Goal: Information Seeking & Learning: Learn about a topic

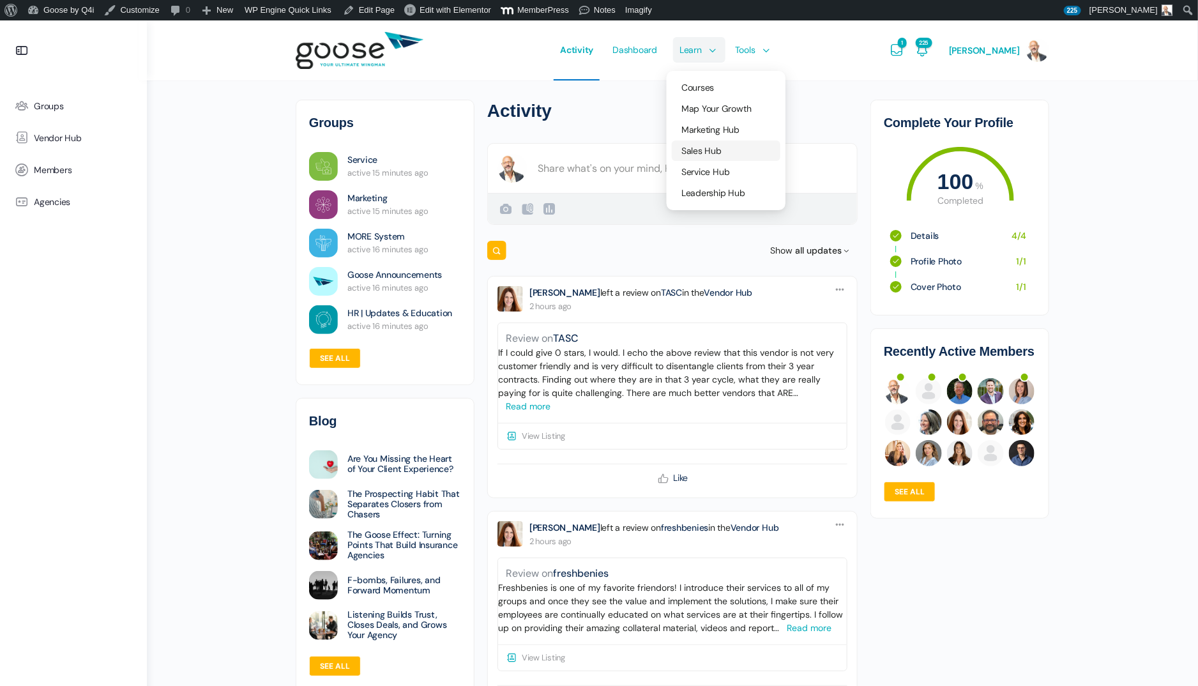
click at [711, 150] on span "Sales Hub" at bounding box center [701, 150] width 40 height 11
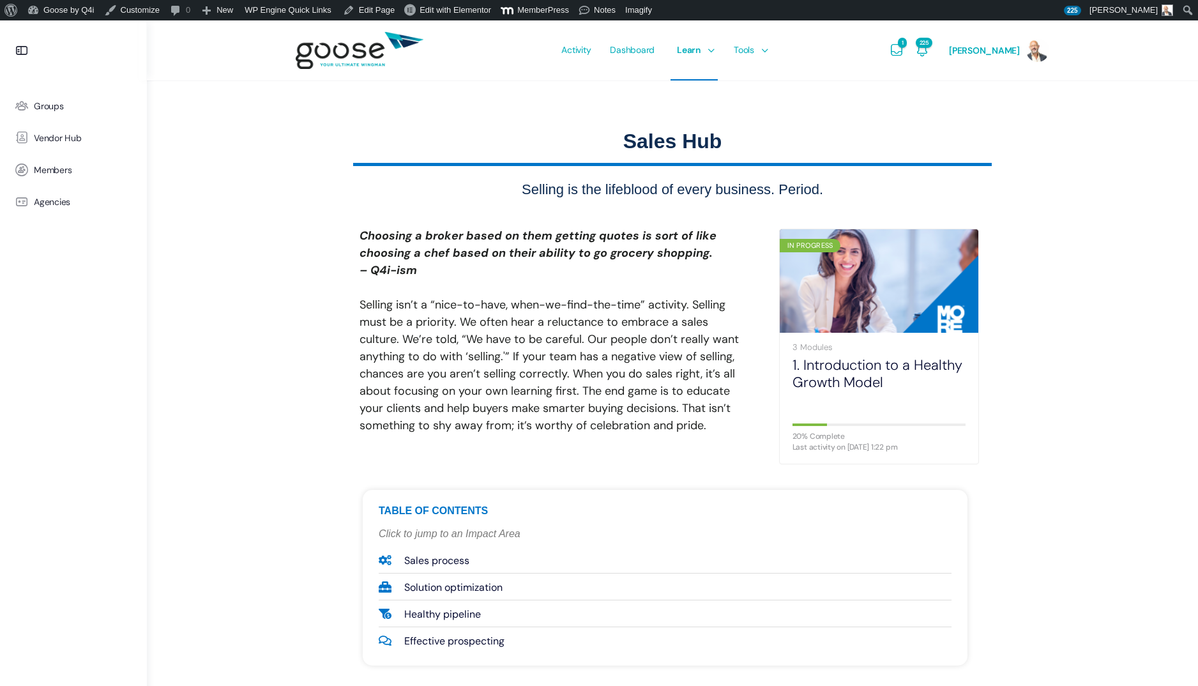
click at [719, 50] on e-page-transition at bounding box center [599, 343] width 1198 height 686
